Goal: Task Accomplishment & Management: Use online tool/utility

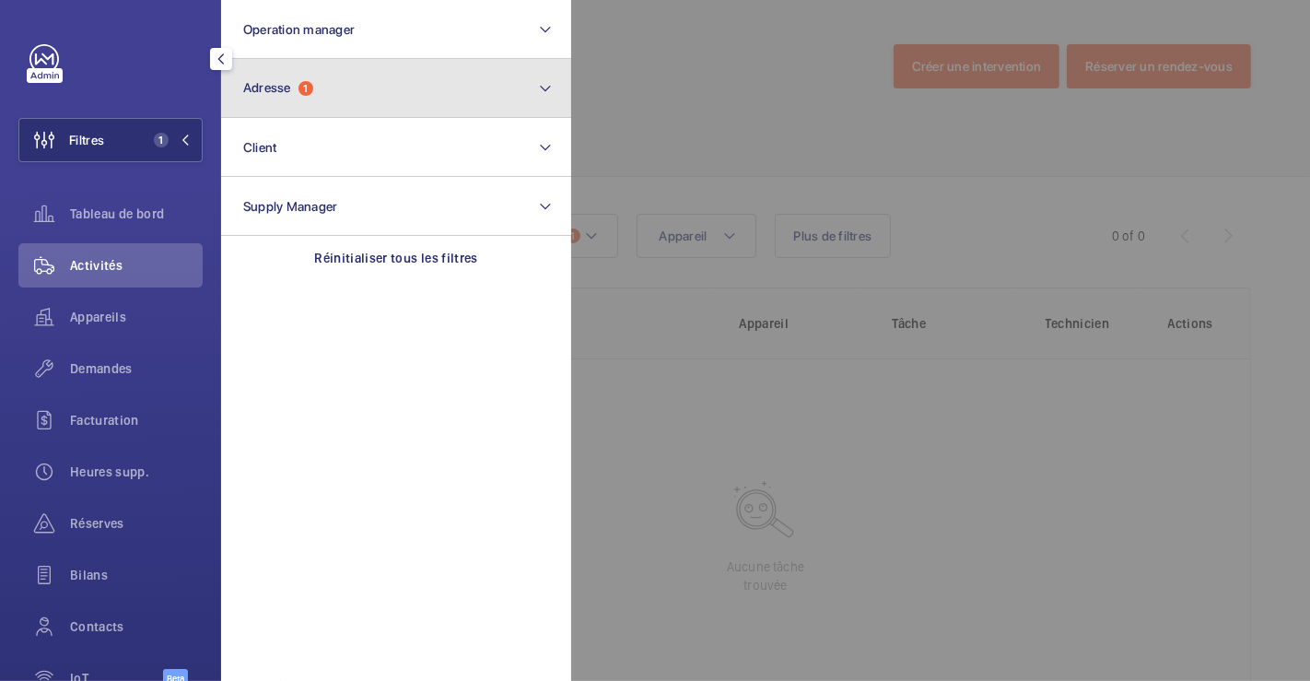
click at [351, 80] on button "Adresse 1" at bounding box center [396, 88] width 350 height 59
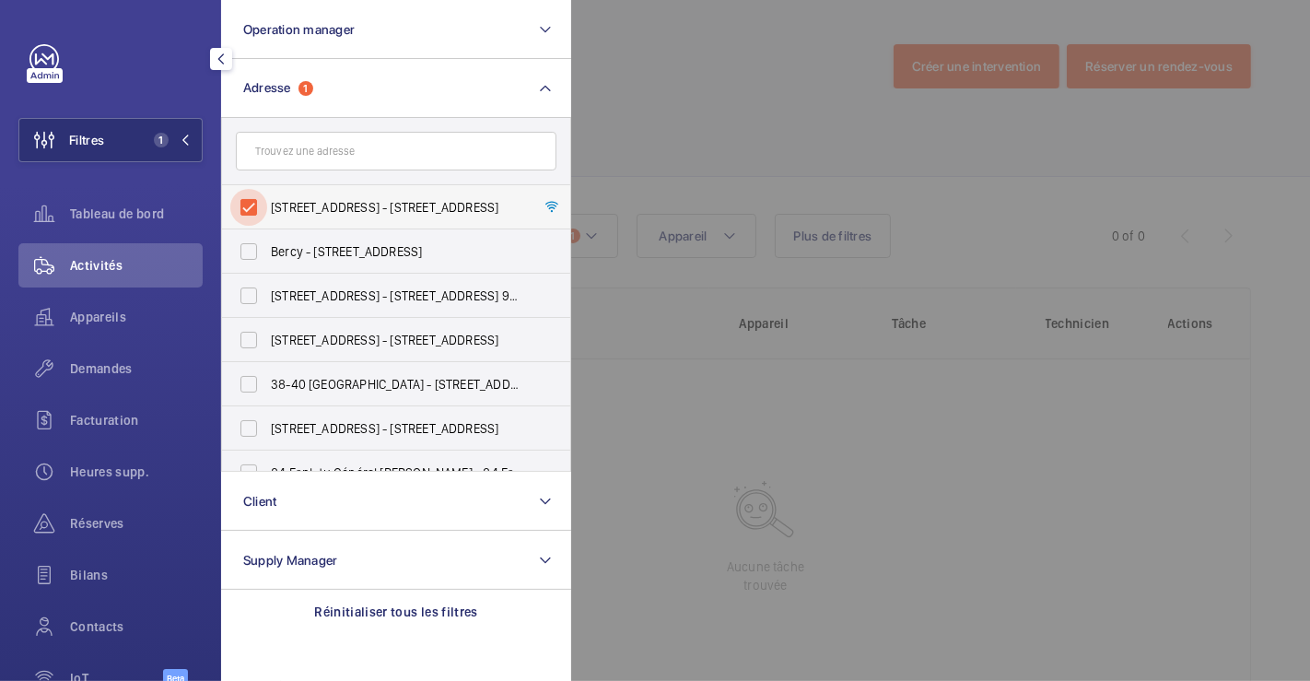
click at [256, 209] on input "38 Rue Le Peletier - 38 Rue Le Peletier, 75009 PARIS, PARIS 75009" at bounding box center [248, 207] width 37 height 37
checkbox input "false"
click at [634, 74] on div at bounding box center [1226, 340] width 1310 height 681
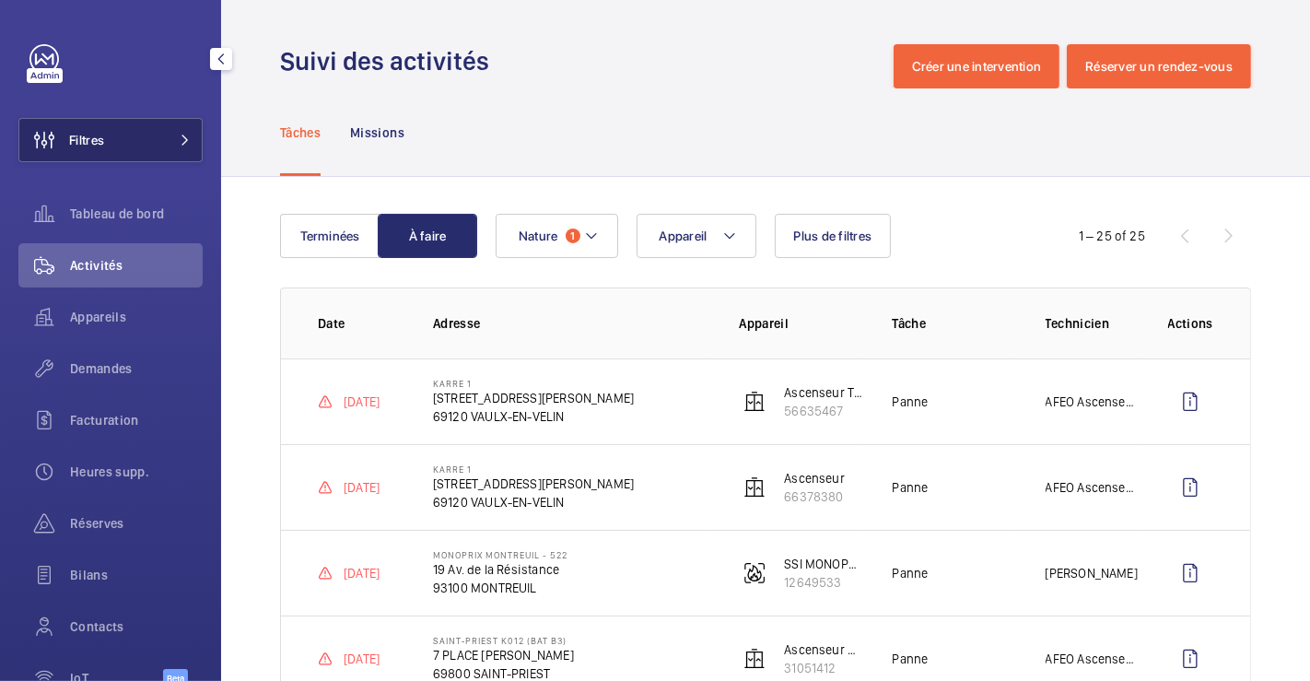
click at [123, 139] on button "Filtres" at bounding box center [110, 140] width 184 height 44
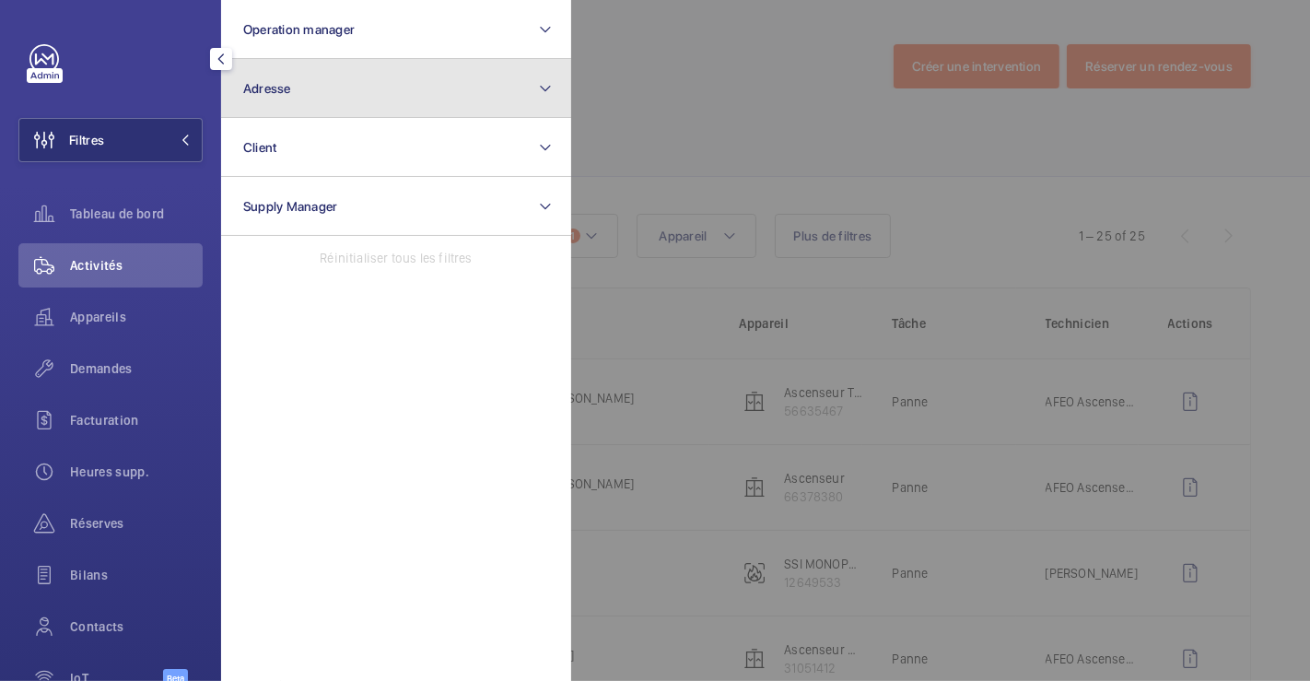
click at [302, 99] on button "Adresse" at bounding box center [396, 88] width 350 height 59
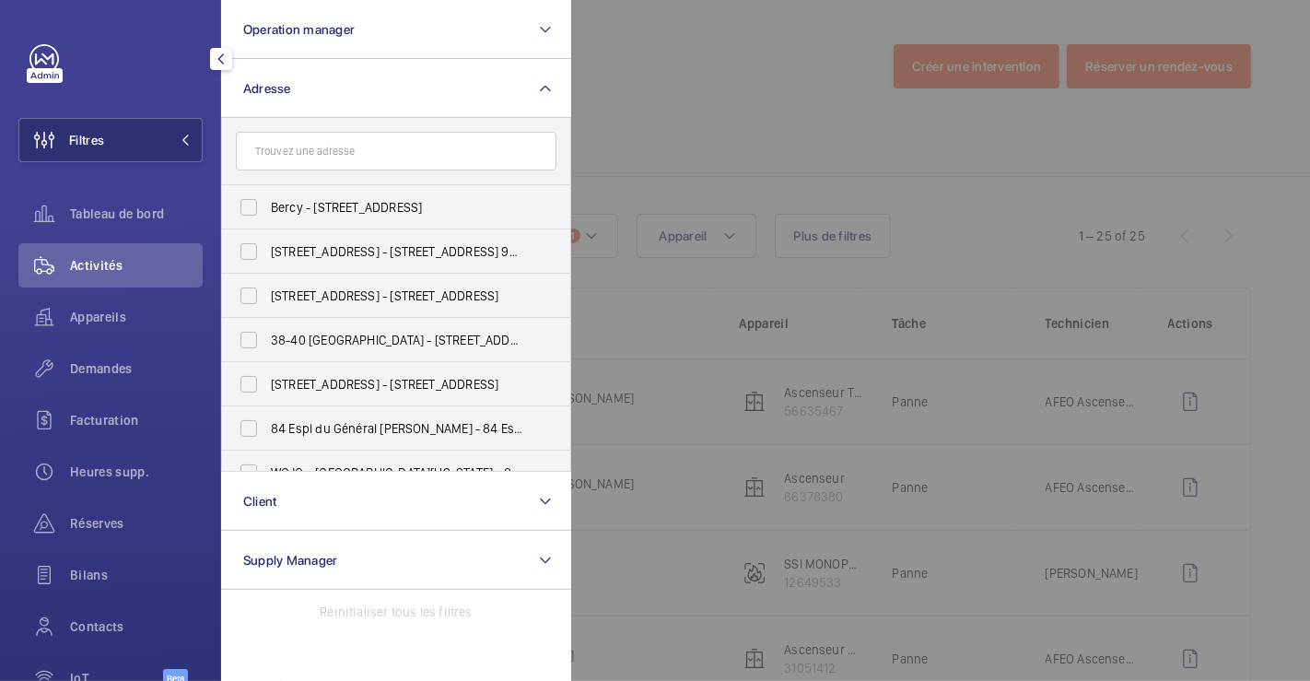
click at [297, 156] on input "text" at bounding box center [396, 151] width 320 height 39
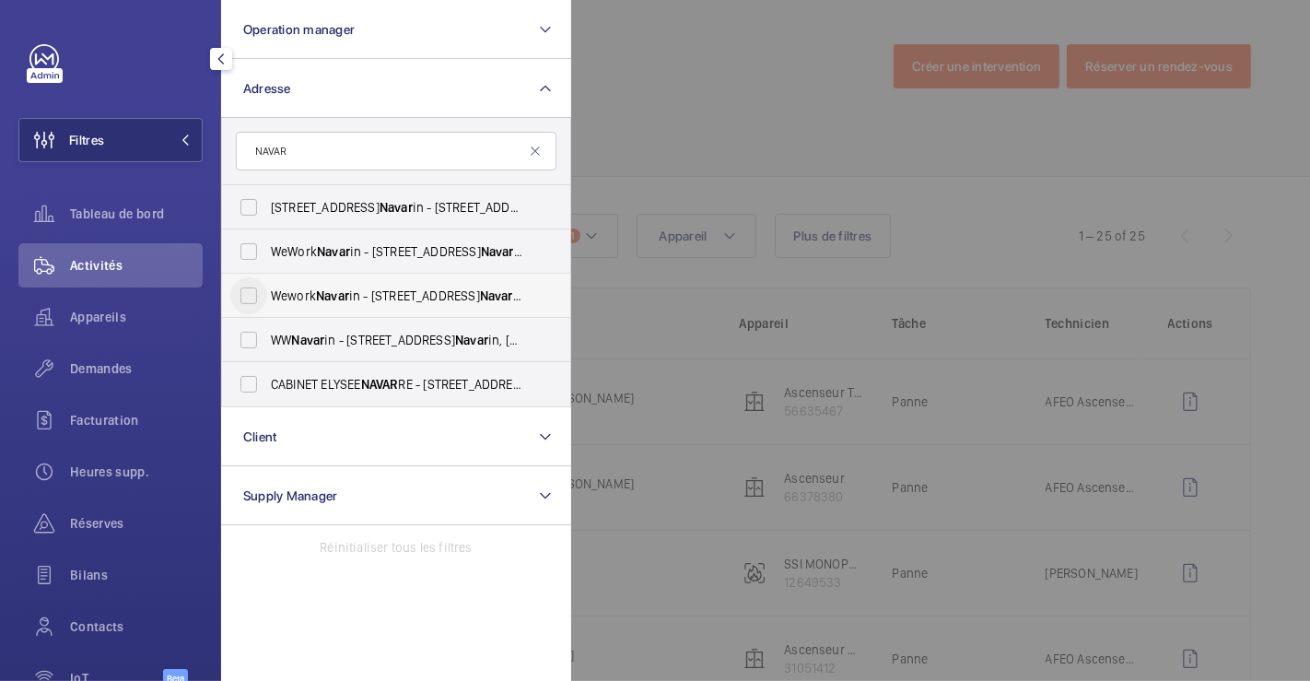
type input "NAVAR"
click at [241, 299] on input "Wework Navar in - 18 Rue de Navar in, PARIS 75009" at bounding box center [248, 295] width 37 height 37
checkbox input "true"
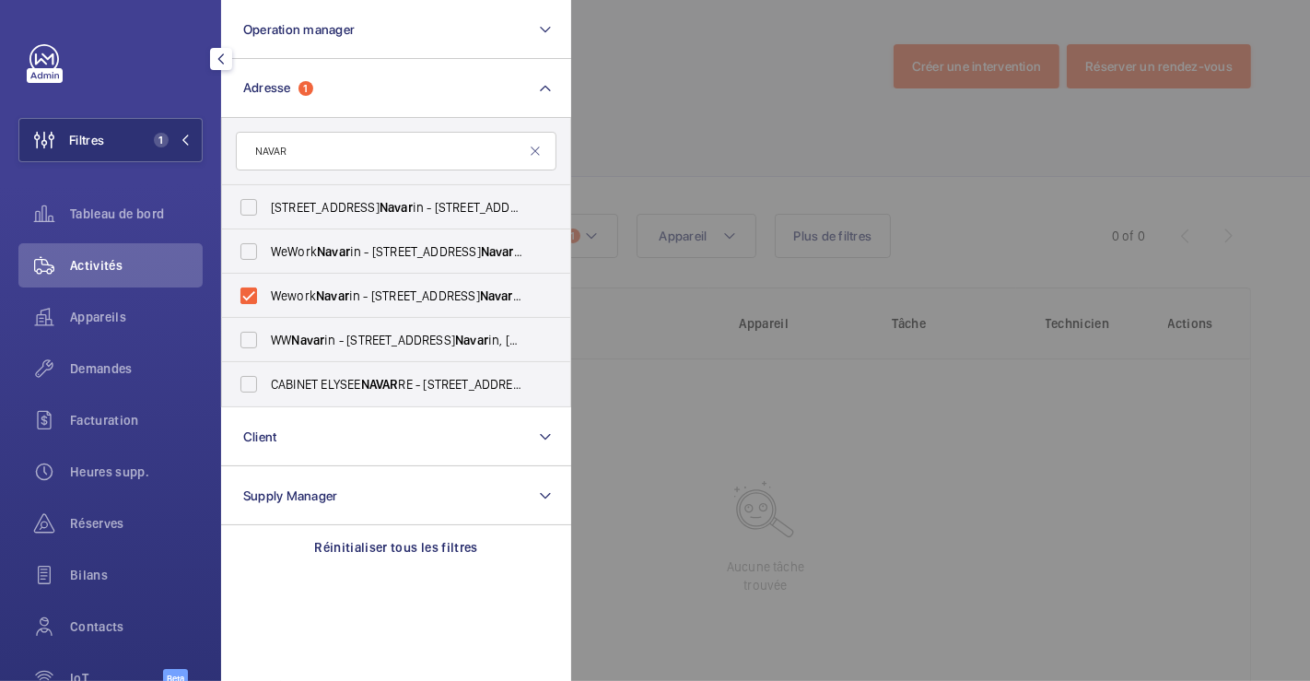
click at [654, 87] on div at bounding box center [1226, 340] width 1310 height 681
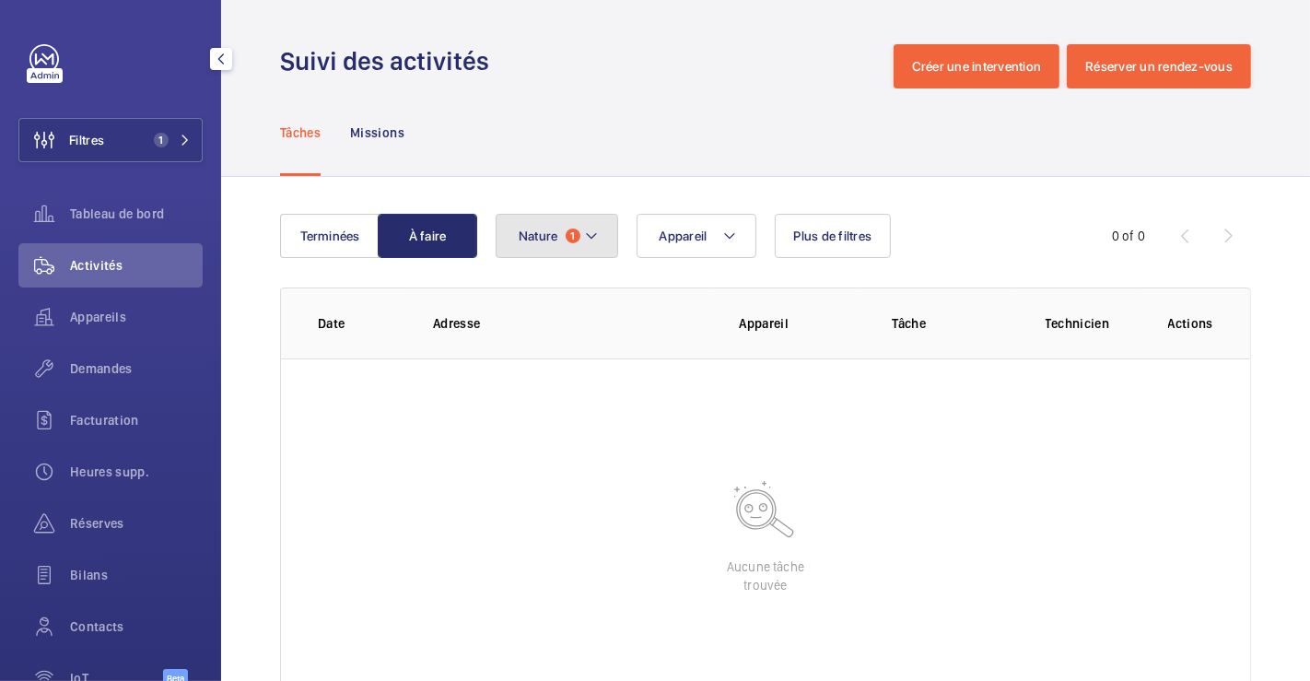
drag, startPoint x: 591, startPoint y: 239, endPoint x: 590, endPoint y: 249, distance: 10.2
click at [591, 239] on mat-icon at bounding box center [591, 236] width 15 height 22
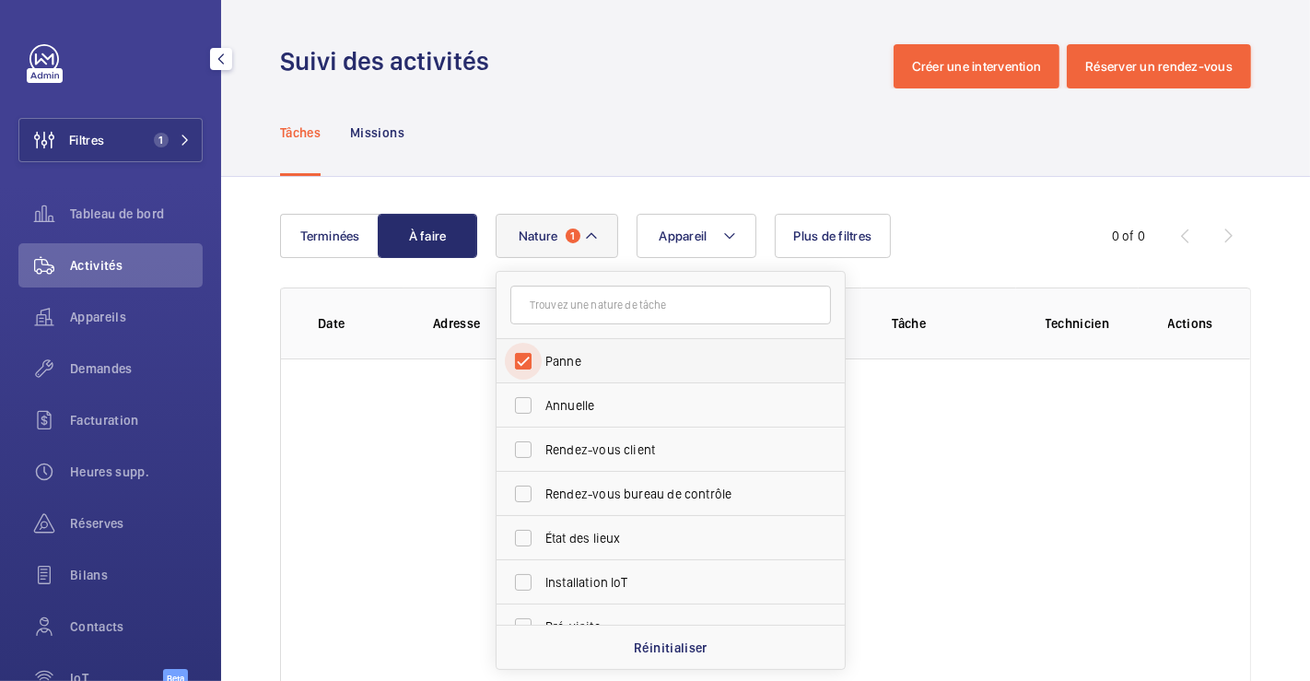
click at [522, 350] on input "Panne" at bounding box center [523, 361] width 37 height 37
checkbox input "false"
click at [597, 133] on div "Tâches Missions" at bounding box center [765, 131] width 971 height 87
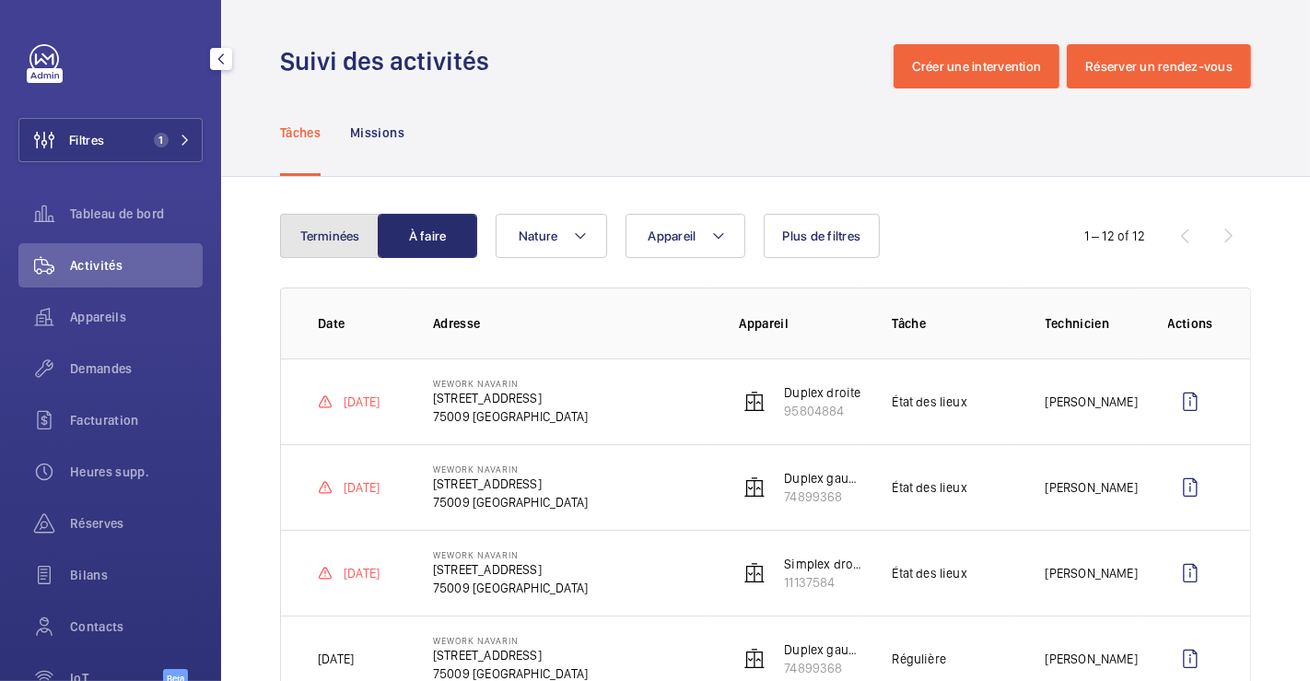
click at [339, 227] on button "Terminées" at bounding box center [329, 236] width 99 height 44
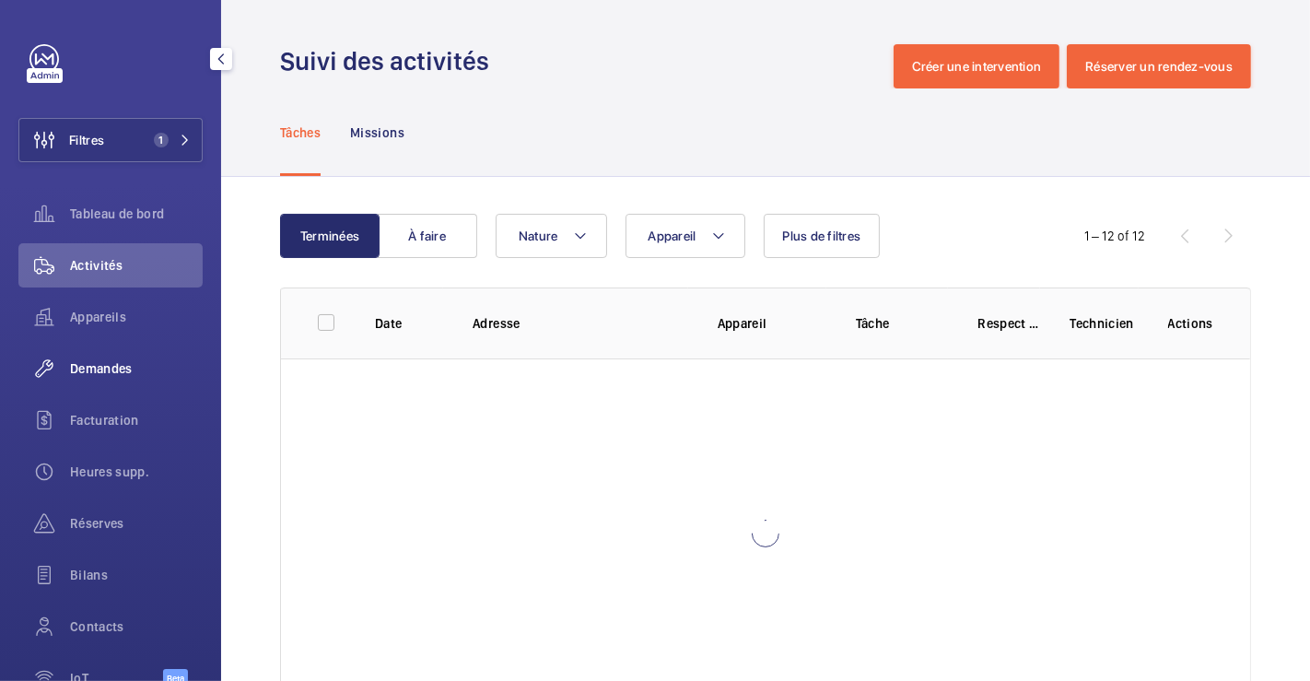
click at [116, 372] on span "Demandes" at bounding box center [136, 368] width 133 height 18
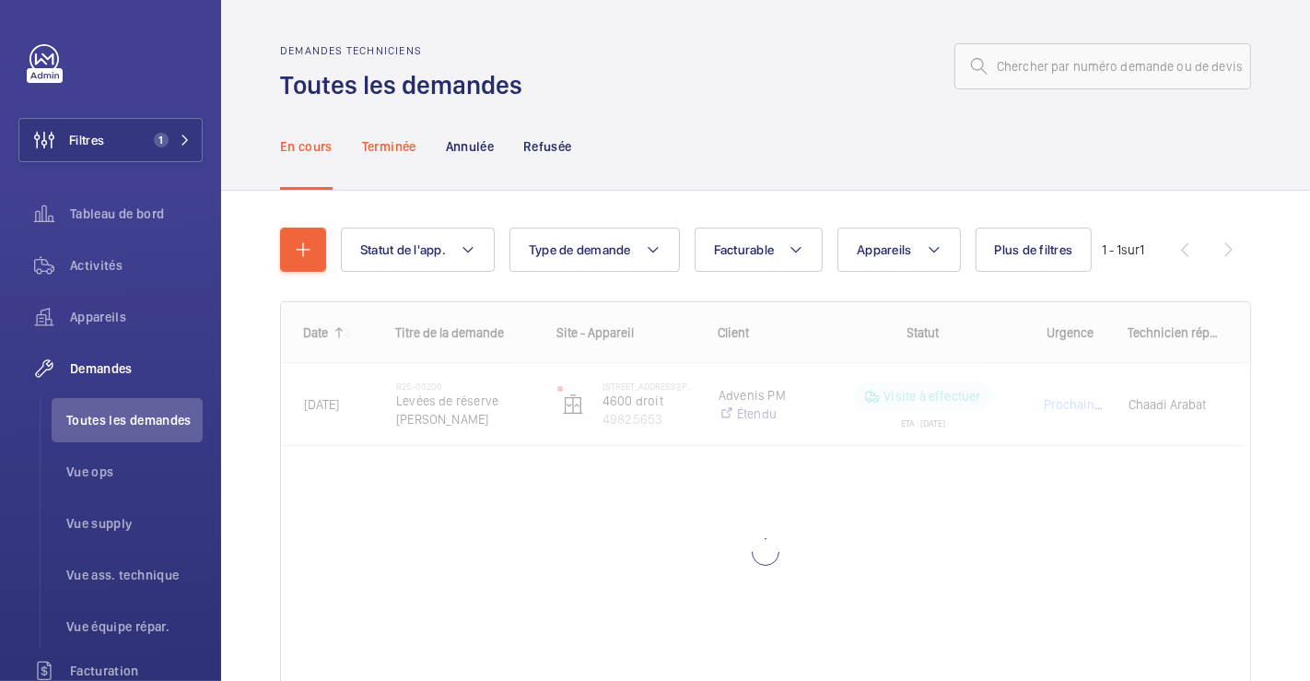
click at [397, 148] on p "Terminée" at bounding box center [389, 146] width 54 height 18
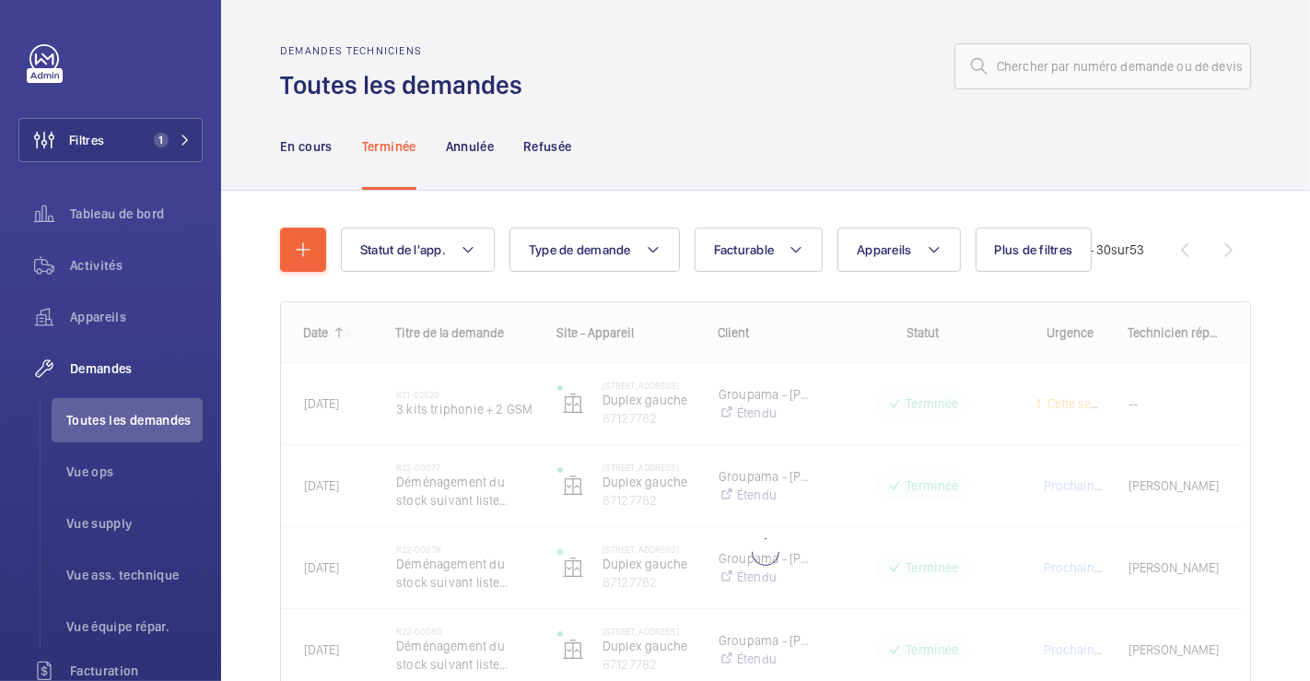
scroll to position [148, 0]
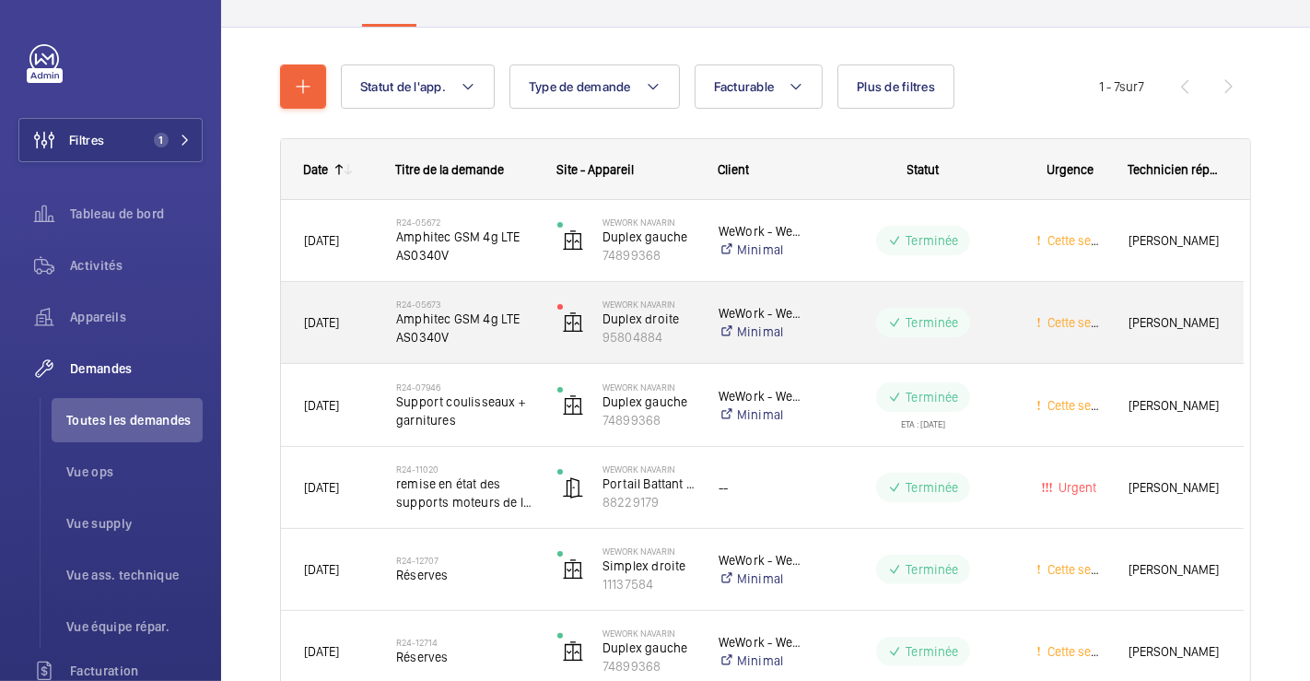
scroll to position [307, 0]
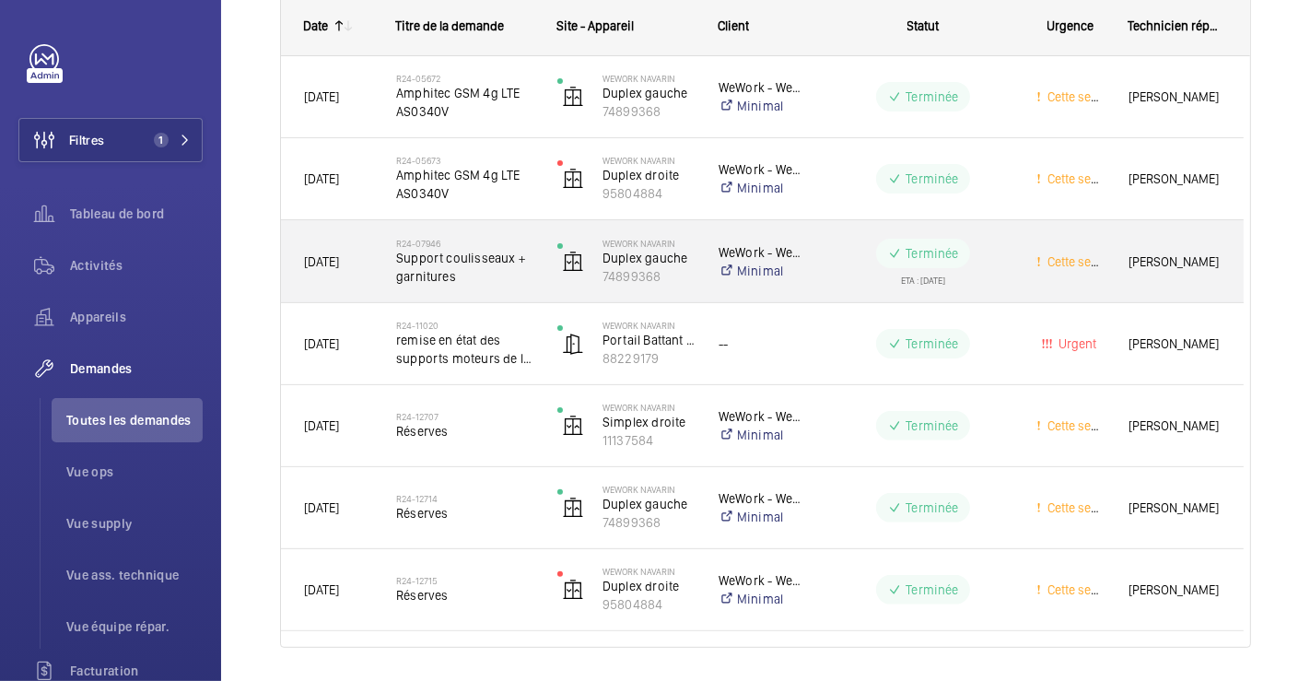
click at [495, 220] on div "R24-07946 Support coulisseaux + garnitures" at bounding box center [453, 261] width 159 height 83
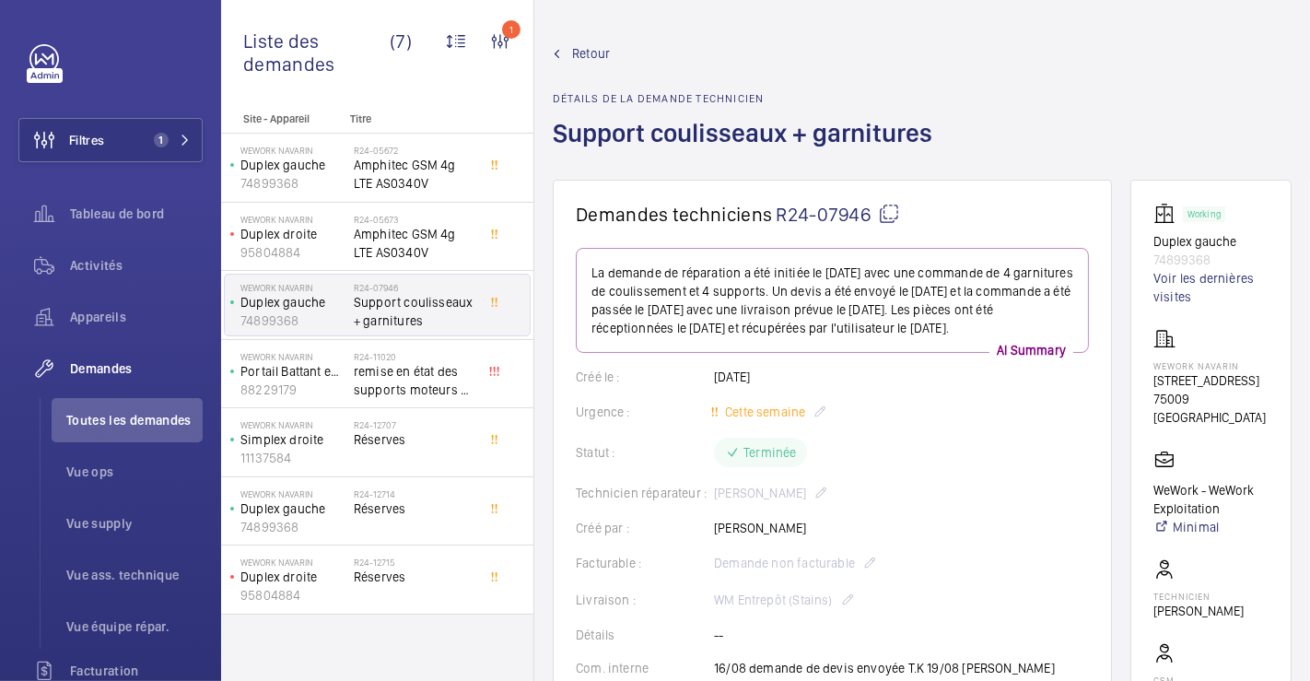
click at [891, 209] on mat-icon at bounding box center [889, 214] width 22 height 22
click at [587, 45] on span "Retour" at bounding box center [591, 53] width 38 height 18
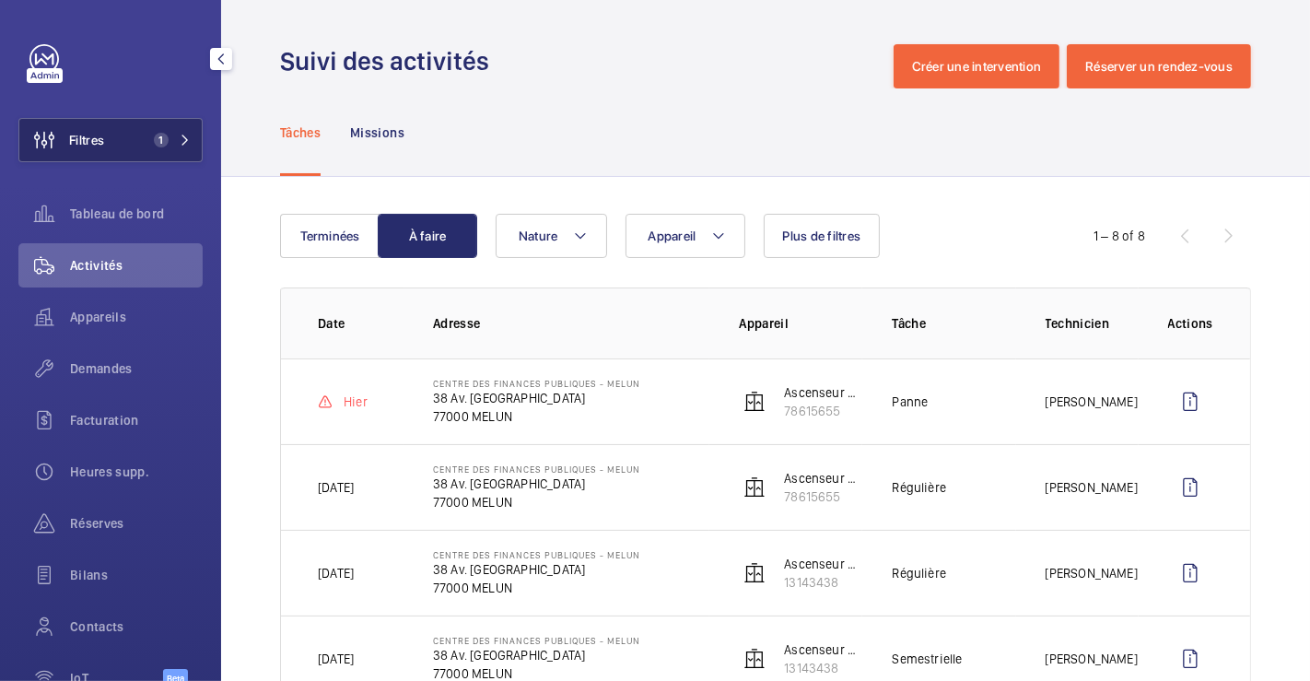
click at [89, 143] on span "Filtres" at bounding box center [86, 140] width 35 height 18
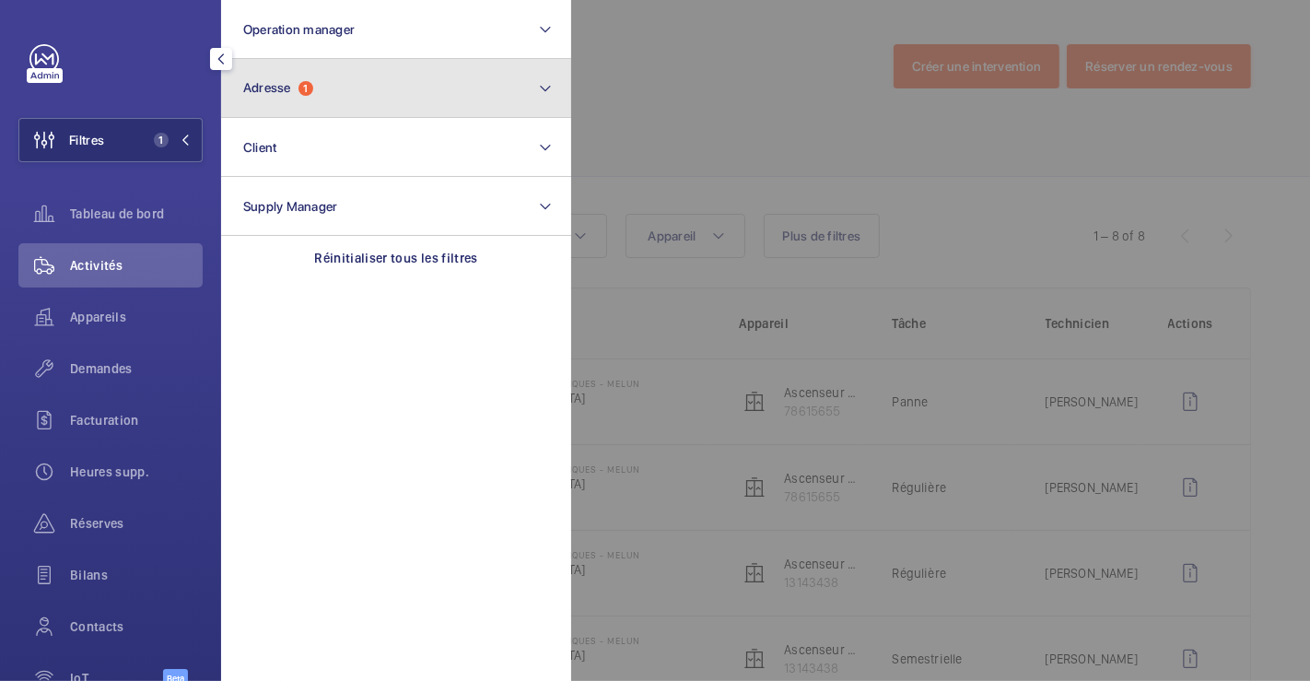
click at [315, 96] on button "Adresse 1" at bounding box center [396, 88] width 350 height 59
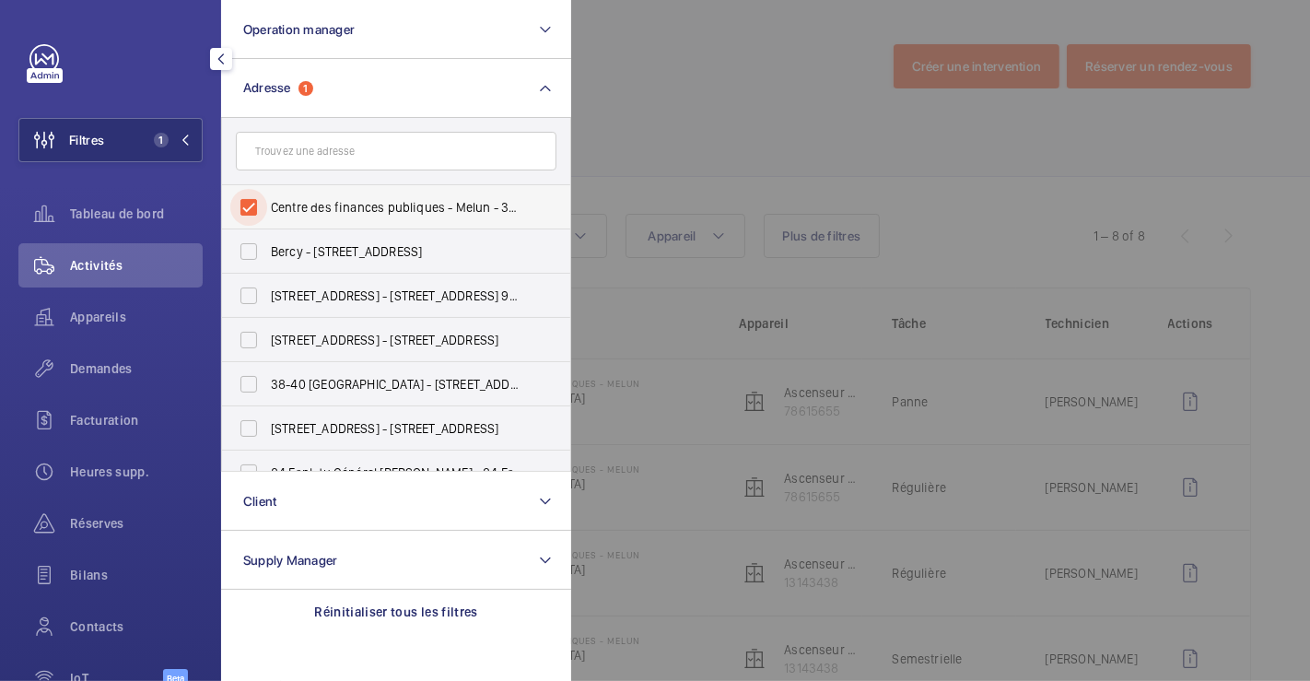
click at [264, 200] on input "Centre des finances publiques - Melun - 38 Av. Thiers, MELUN 77000" at bounding box center [248, 207] width 37 height 37
checkbox input "false"
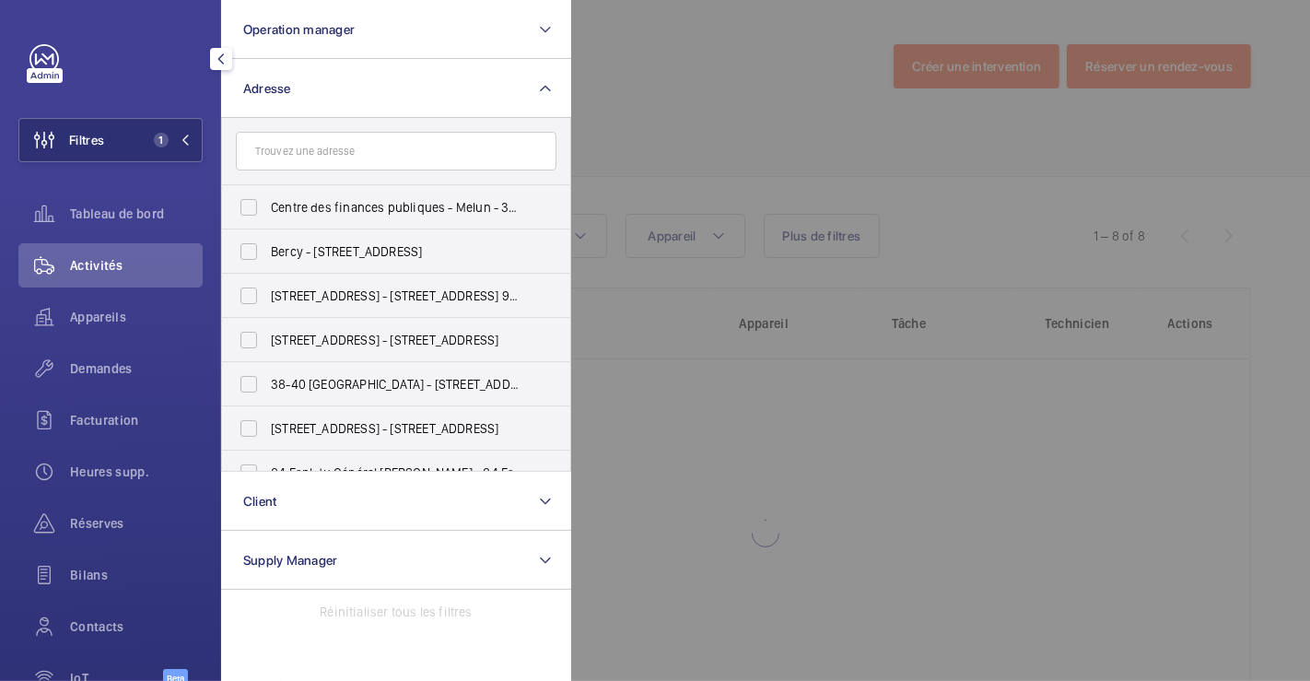
click at [590, 94] on div at bounding box center [1226, 340] width 1310 height 681
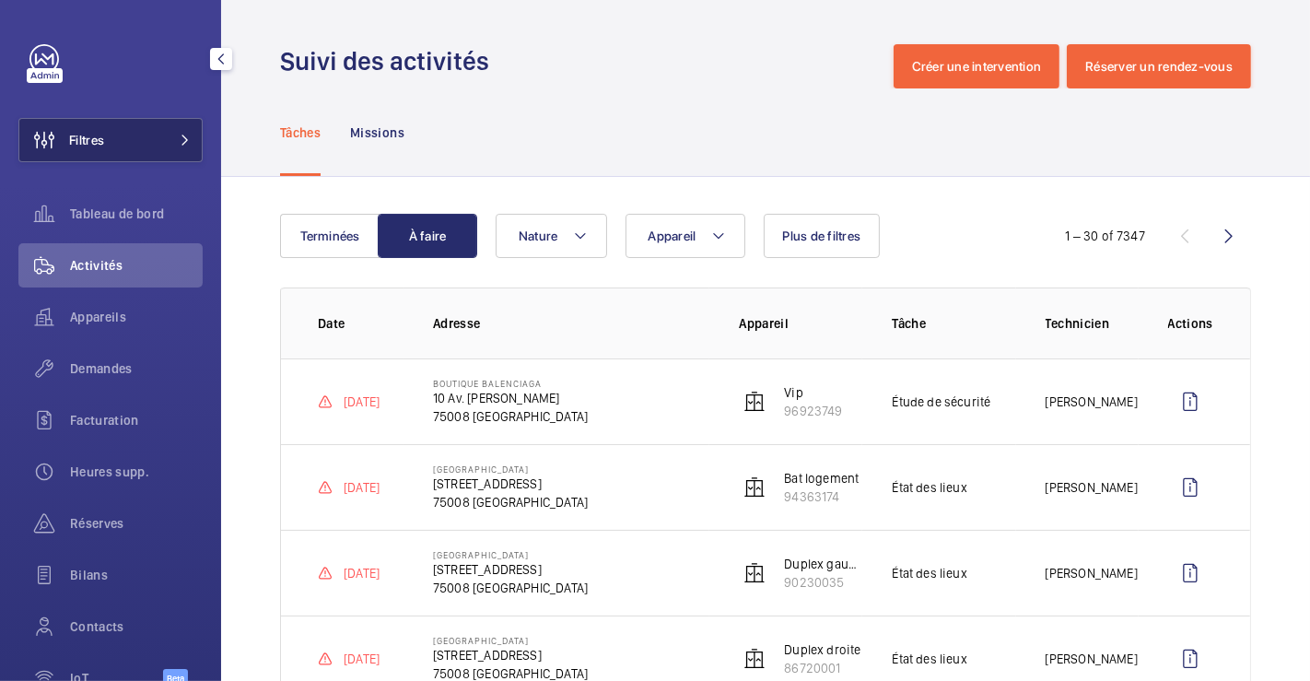
click at [105, 135] on button "Filtres" at bounding box center [110, 140] width 184 height 44
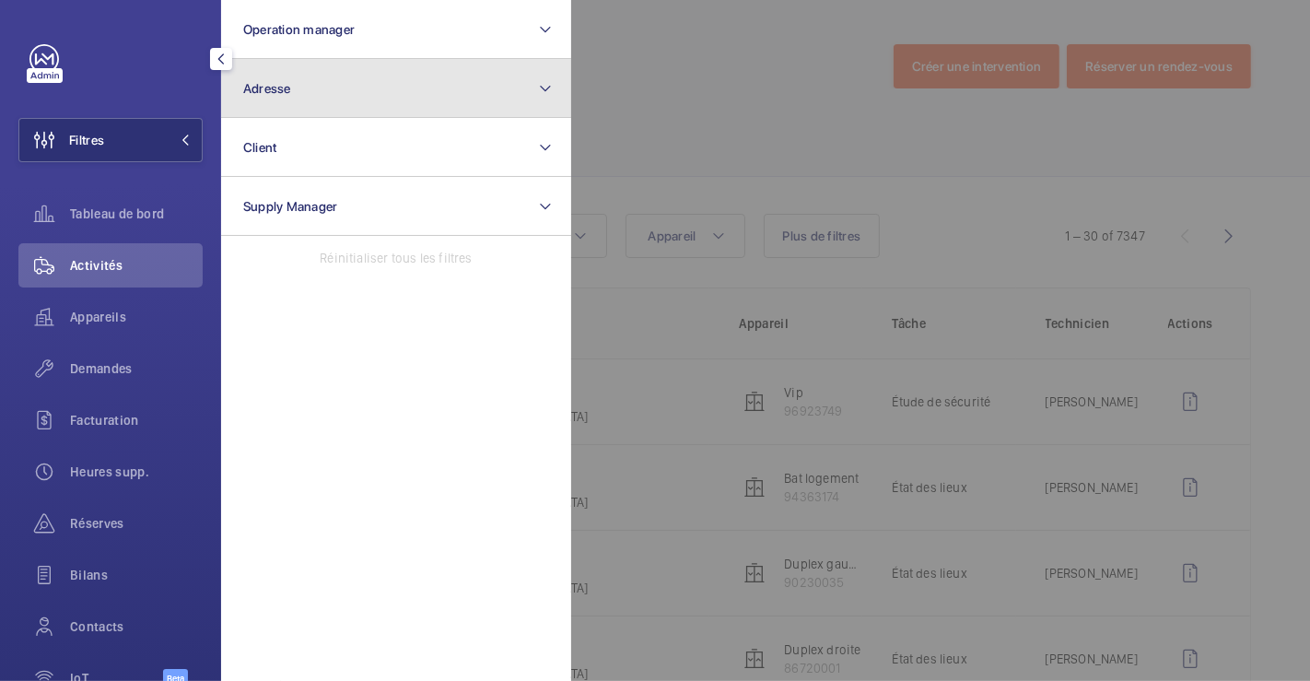
click at [332, 96] on button "Adresse" at bounding box center [396, 88] width 350 height 59
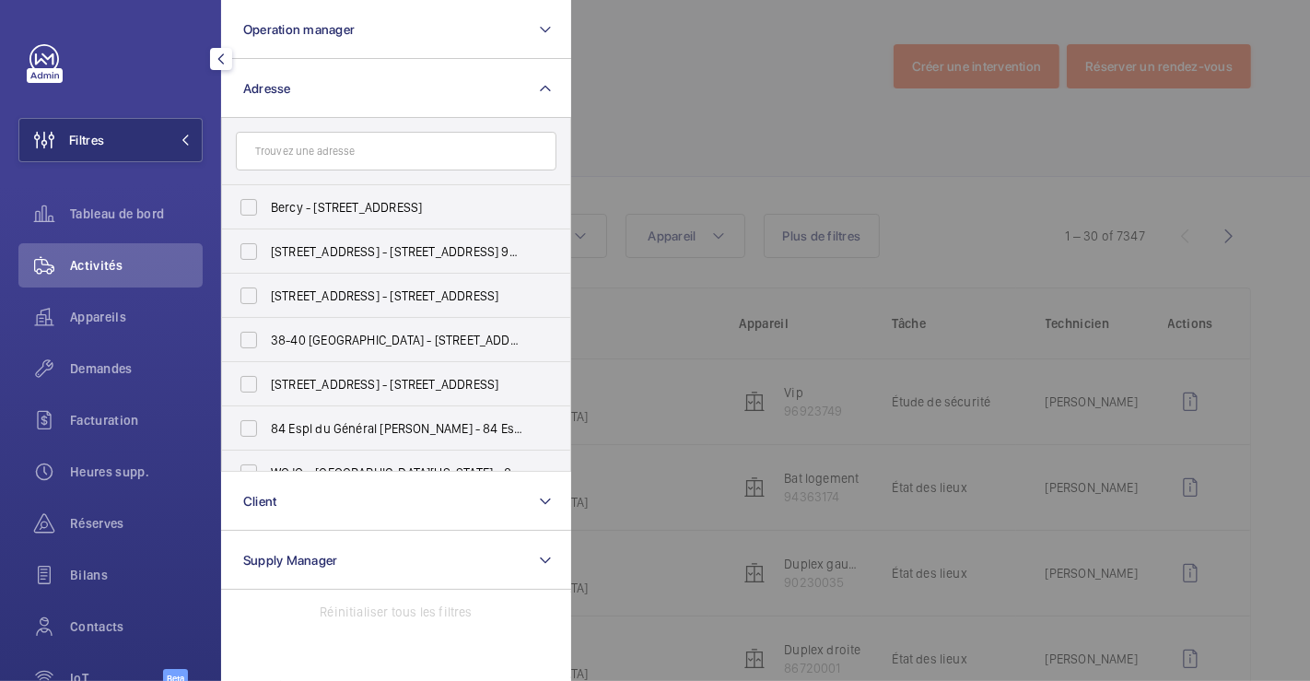
click at [333, 153] on input "text" at bounding box center [396, 151] width 320 height 39
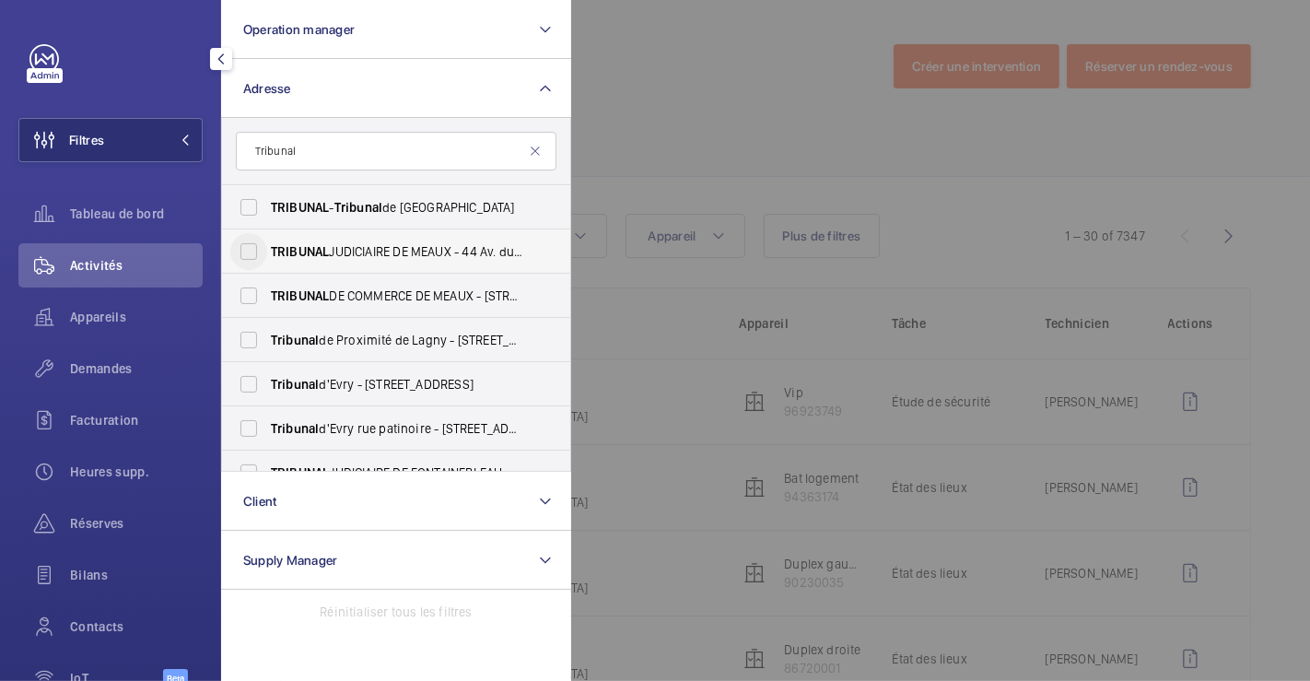
type input "Tribunal"
click at [245, 250] on input "TRIBUNAL JUDICIAIRE DE MEAUX - 44 Av. du Président [PERSON_NAME], MEAUX 77100" at bounding box center [248, 251] width 37 height 37
checkbox input "true"
click at [250, 296] on input "TRIBUNAL DE COMMERCE DE MEAUX - [STREET_ADDRESS][PERSON_NAME]" at bounding box center [248, 295] width 37 height 37
checkbox input "true"
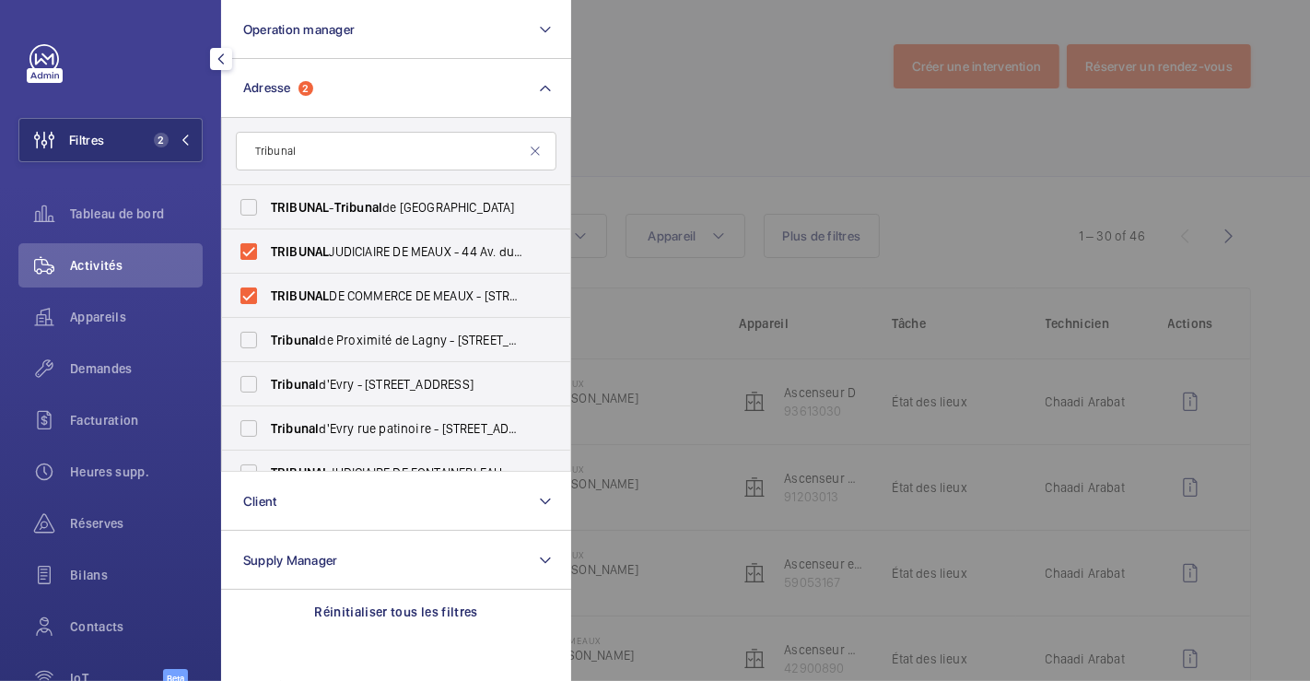
click at [667, 94] on div at bounding box center [1226, 340] width 1310 height 681
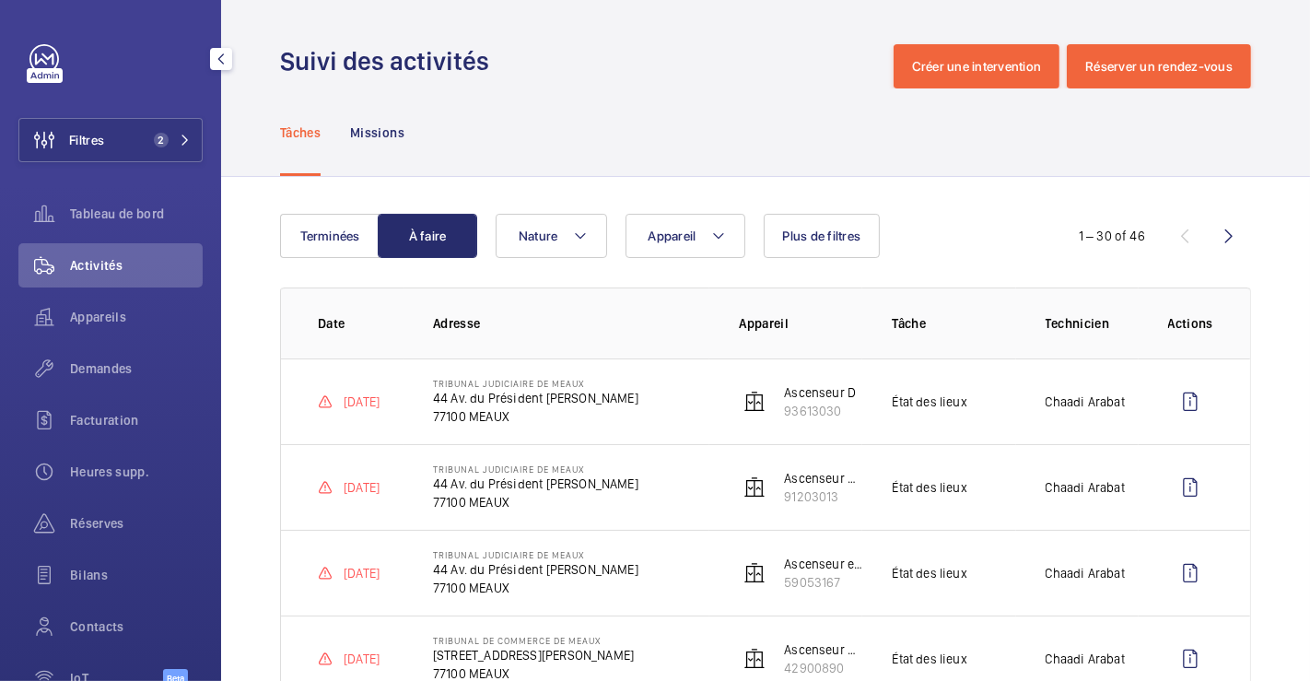
click at [663, 125] on div "Tâches Missions" at bounding box center [765, 131] width 971 height 87
click at [554, 230] on span "Nature" at bounding box center [538, 235] width 40 height 15
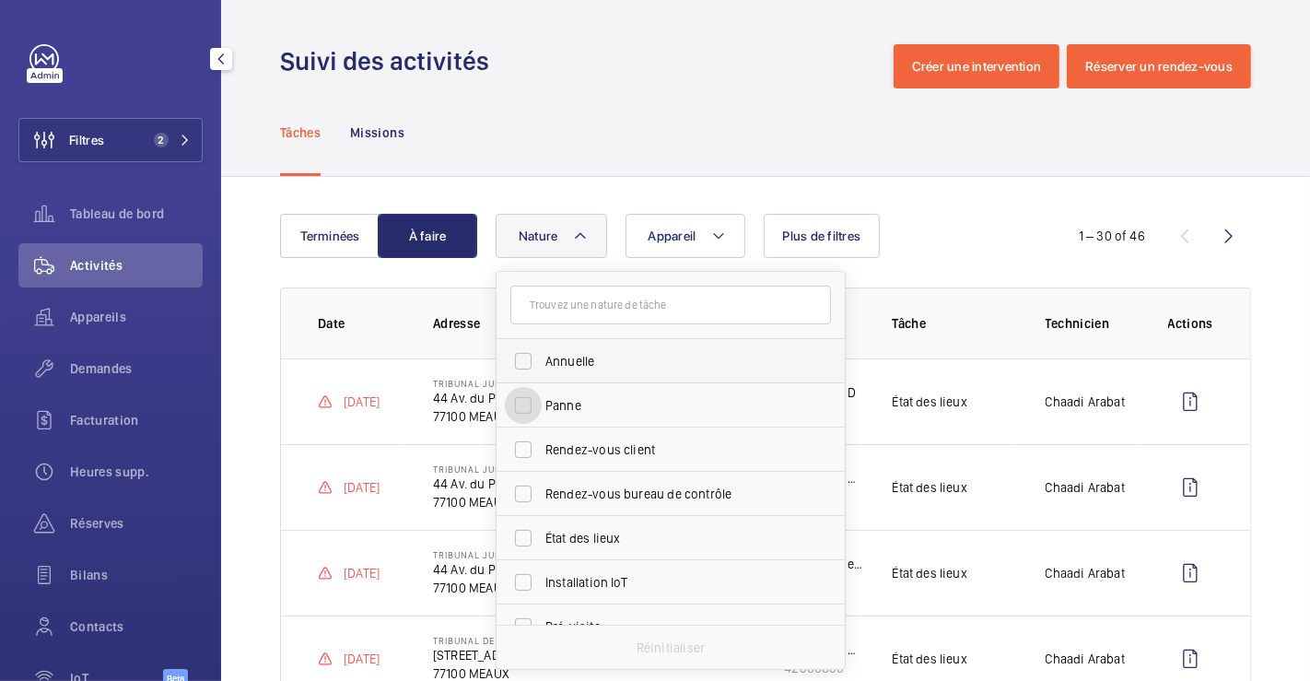
click at [526, 412] on input "Panne" at bounding box center [523, 405] width 37 height 37
checkbox input "true"
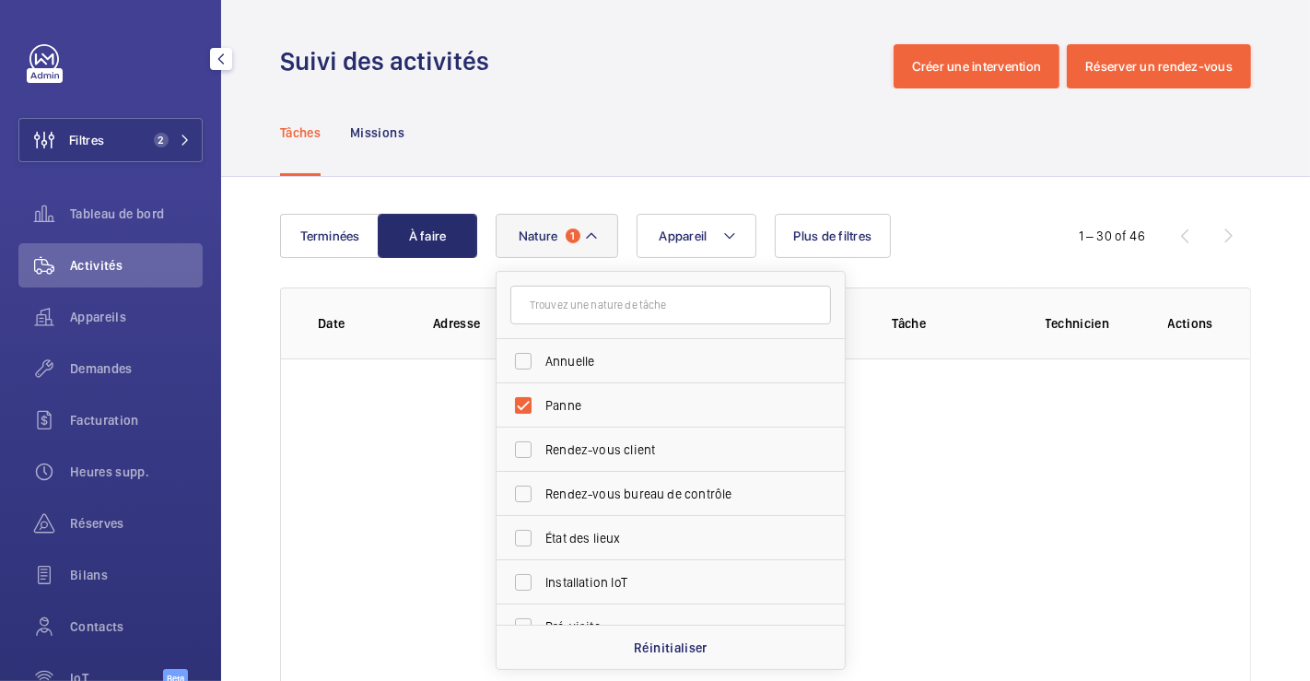
click at [709, 76] on div "Suivi des activités Créer une intervention Réserver un rendez-vous" at bounding box center [765, 66] width 971 height 44
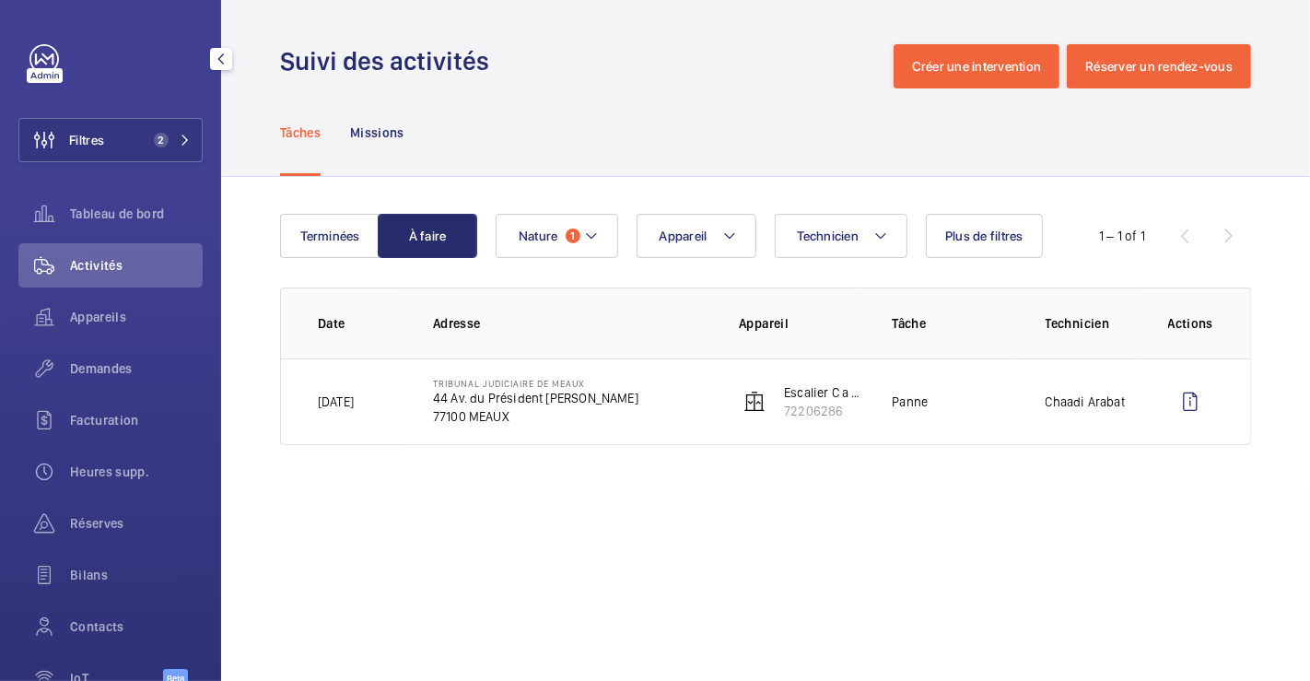
click at [680, 387] on td "TRIBUNAL JUDICIAIRE DE MEAUX 44 Av. du Président [PERSON_NAME] 77100 MEAUX" at bounding box center [556, 401] width 306 height 87
click at [538, 402] on p "44 Av. du Président [PERSON_NAME]" at bounding box center [535, 398] width 205 height 18
click at [704, 382] on td "TRIBUNAL JUDICIAIRE DE MEAUX 44 Av. du Président [PERSON_NAME] 77100 MEAUX" at bounding box center [556, 401] width 306 height 87
click at [686, 398] on td "TRIBUNAL JUDICIAIRE DE MEAUX 44 Av. du Président [PERSON_NAME] 77100 MEAUX" at bounding box center [556, 401] width 306 height 87
click at [342, 226] on button "Terminées" at bounding box center [329, 236] width 99 height 44
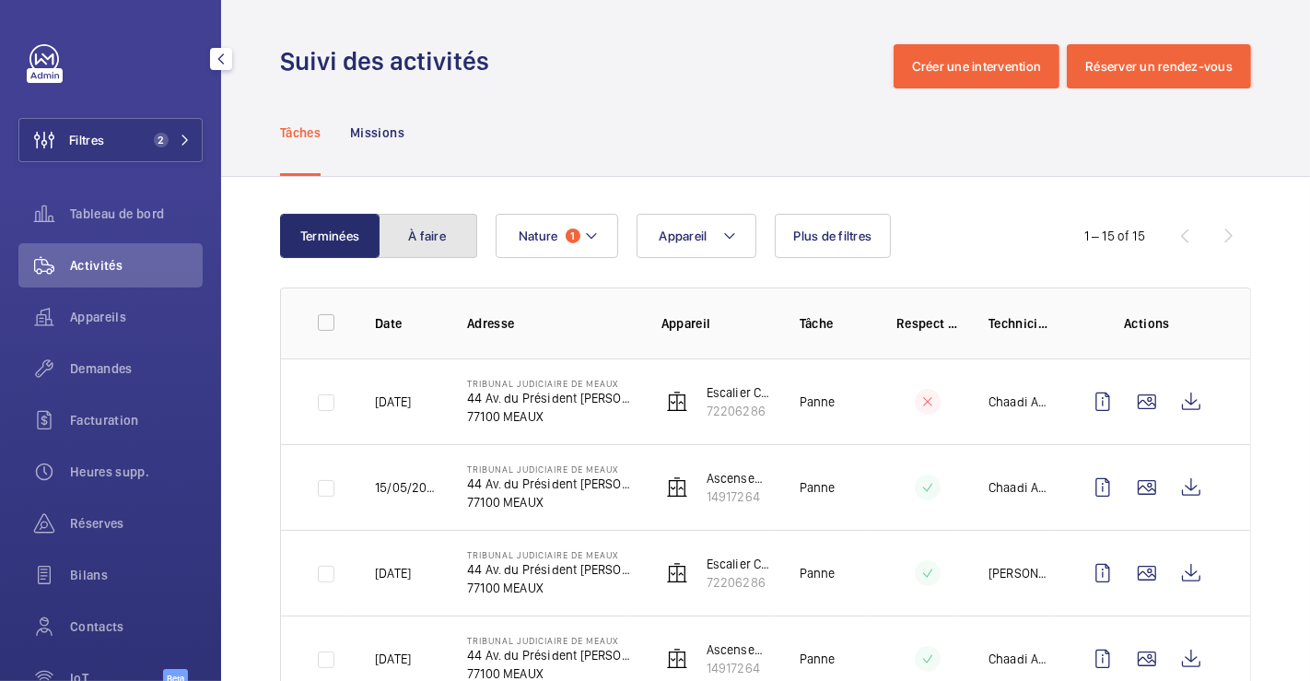
click at [424, 236] on button "À faire" at bounding box center [427, 236] width 99 height 44
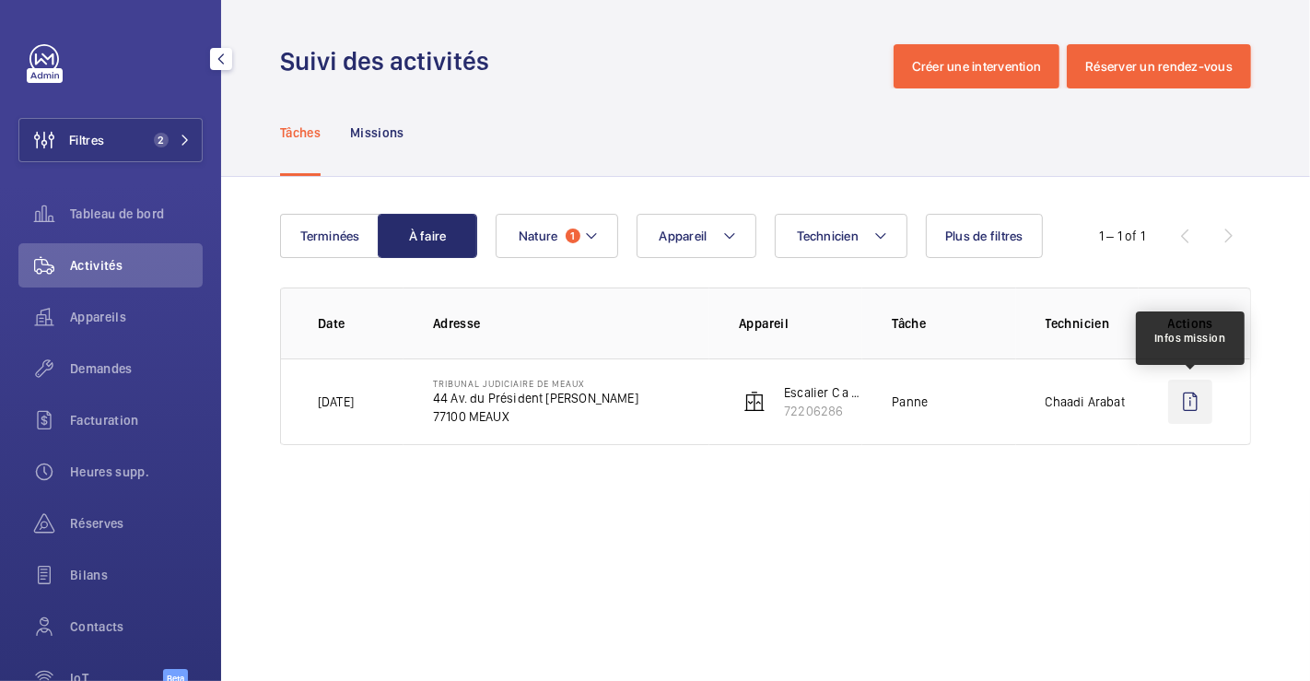
click at [1192, 402] on wm-front-icon-button at bounding box center [1190, 401] width 44 height 44
